Goal: Task Accomplishment & Management: Use online tool/utility

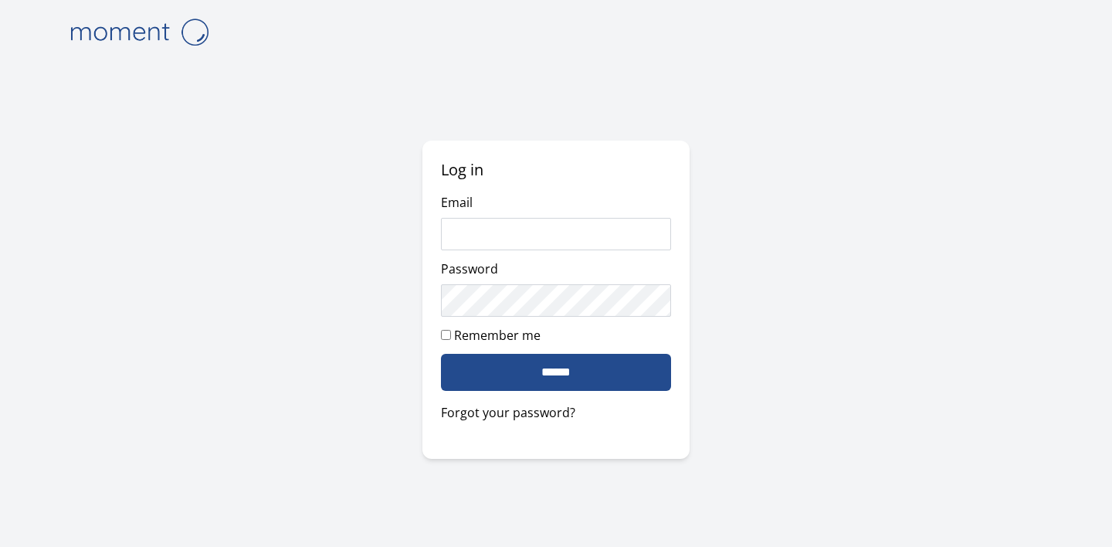
click at [0, 520] on com-1password-button at bounding box center [0, 547] width 0 height 0
type input "**********"
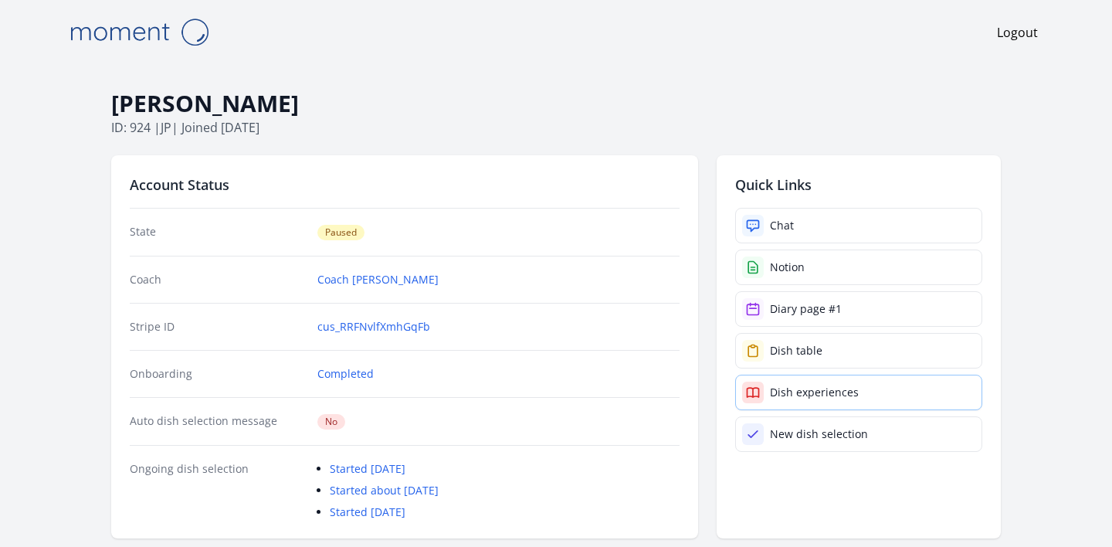
click at [822, 386] on div "Dish experiences" at bounding box center [814, 391] width 89 height 15
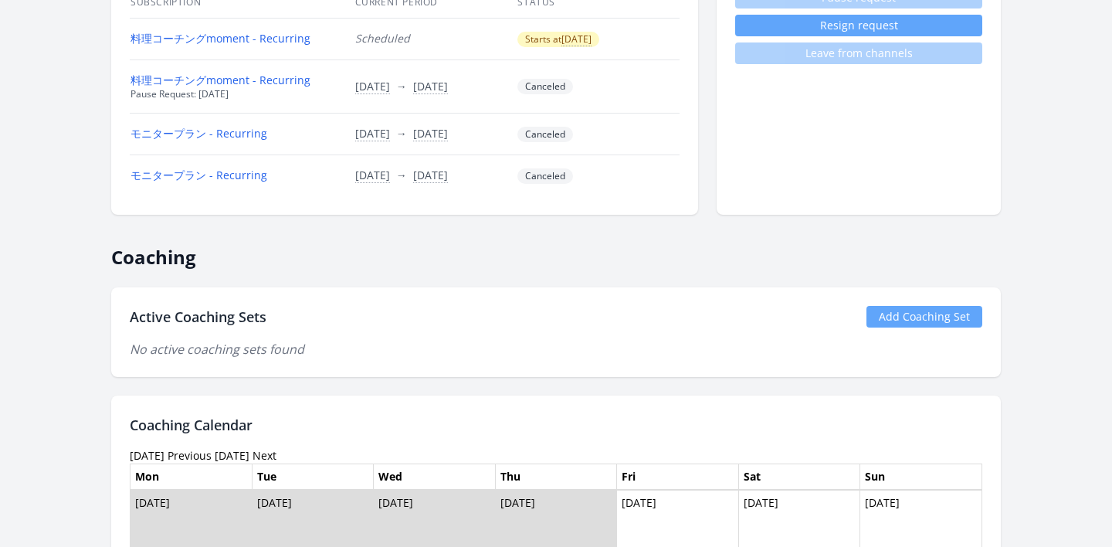
scroll to position [649, 0]
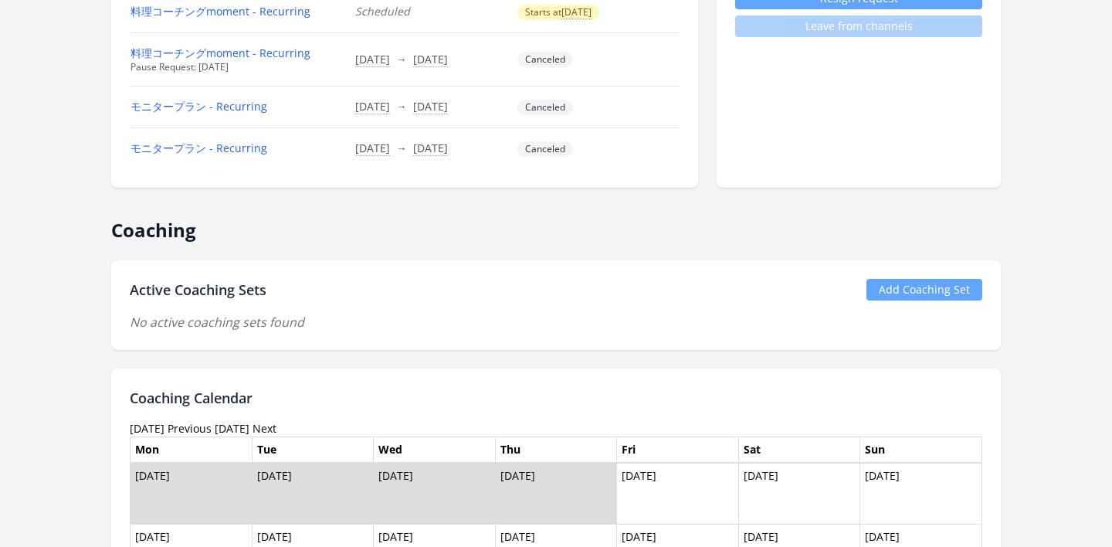
click at [921, 283] on link "Add Coaching Set" at bounding box center [924, 290] width 116 height 22
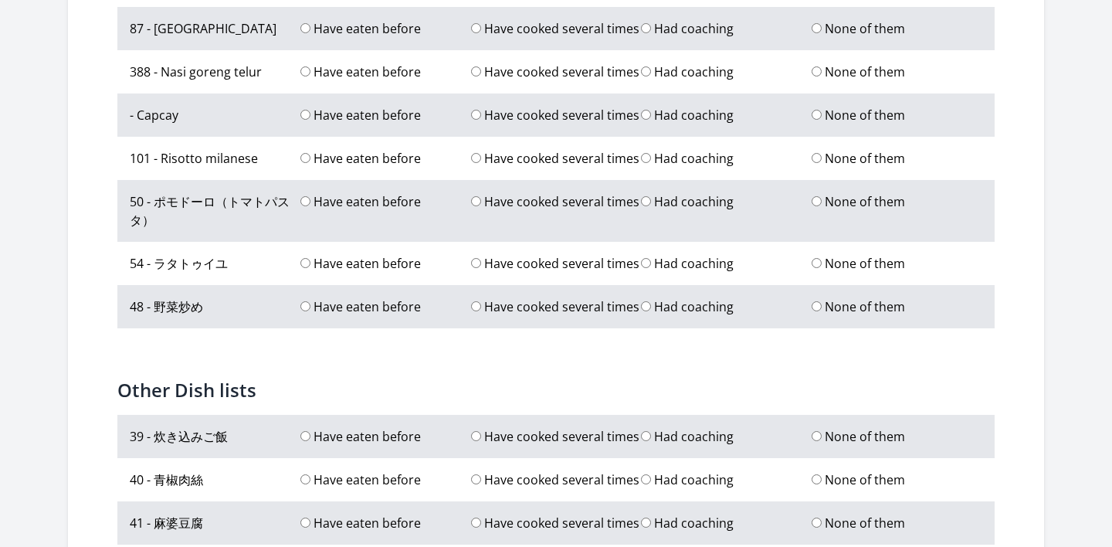
scroll to position [226, 0]
